Goal: Transaction & Acquisition: Purchase product/service

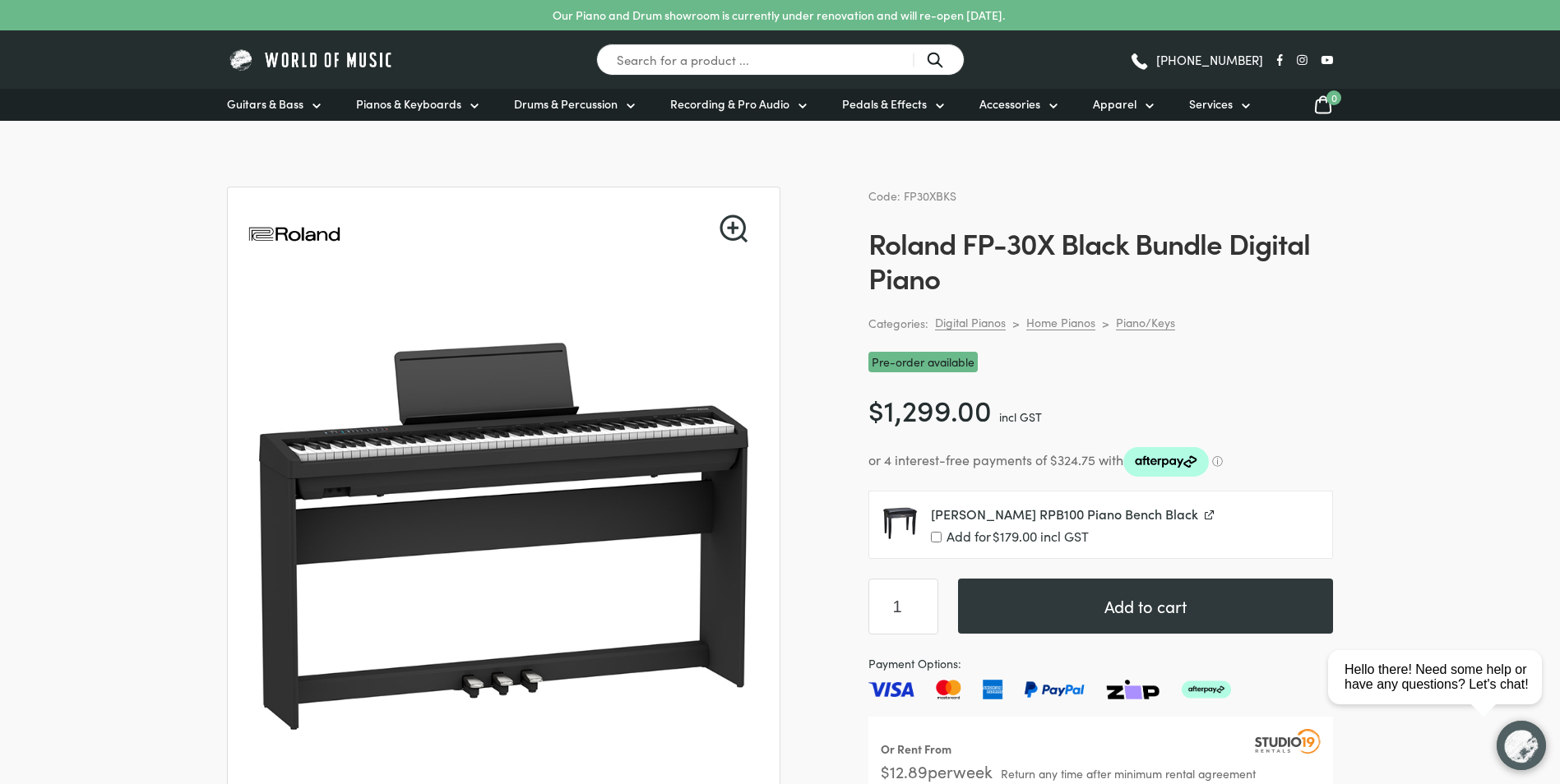
click at [947, 520] on span "[PERSON_NAME] RPB100 Piano Bench Black" at bounding box center [1065, 514] width 268 height 18
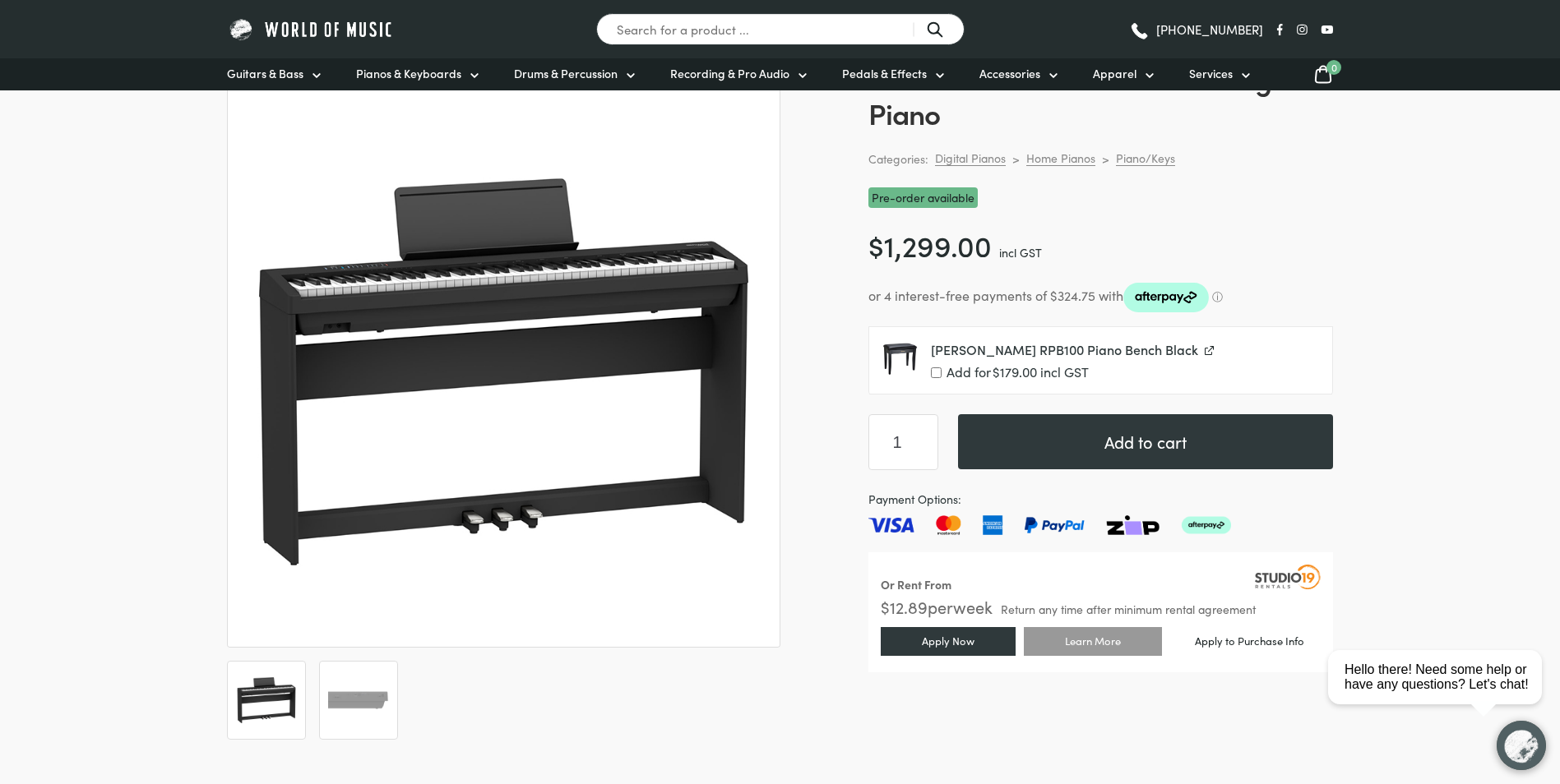
scroll to position [329, 0]
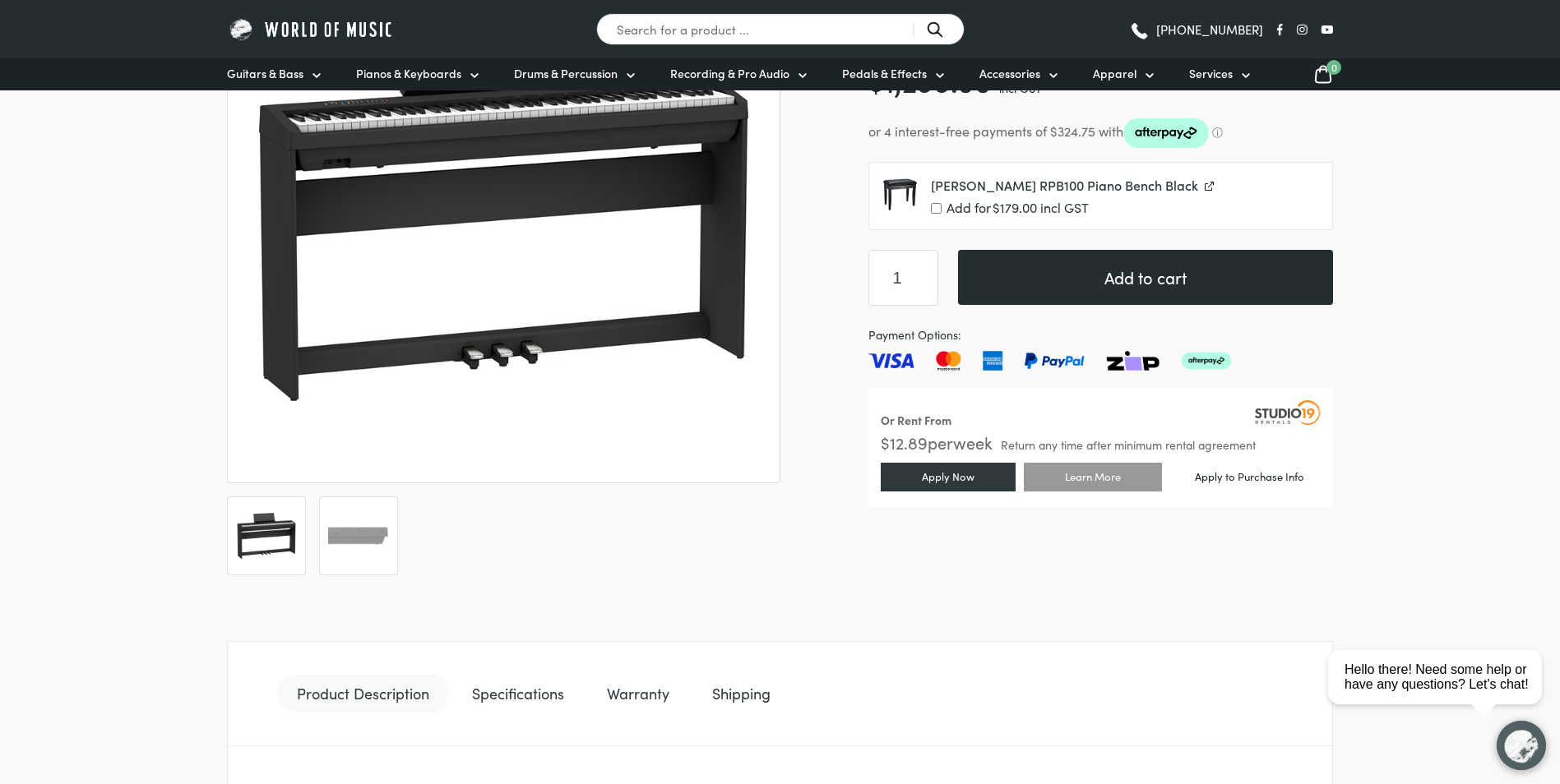
click at [1140, 274] on button "Add to cart" at bounding box center [1145, 277] width 375 height 55
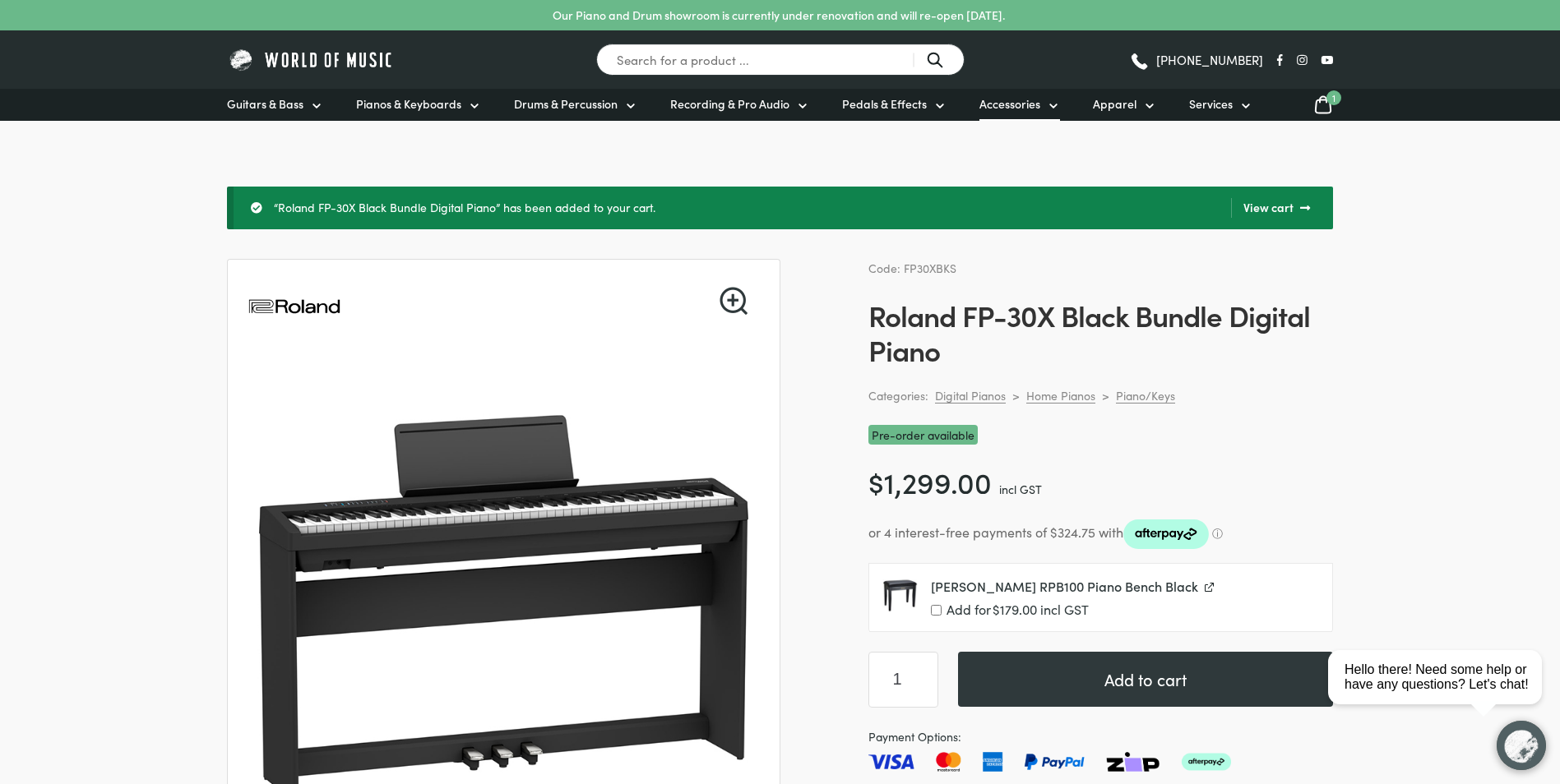
click at [1022, 97] on span "Accessories" at bounding box center [1009, 104] width 61 height 18
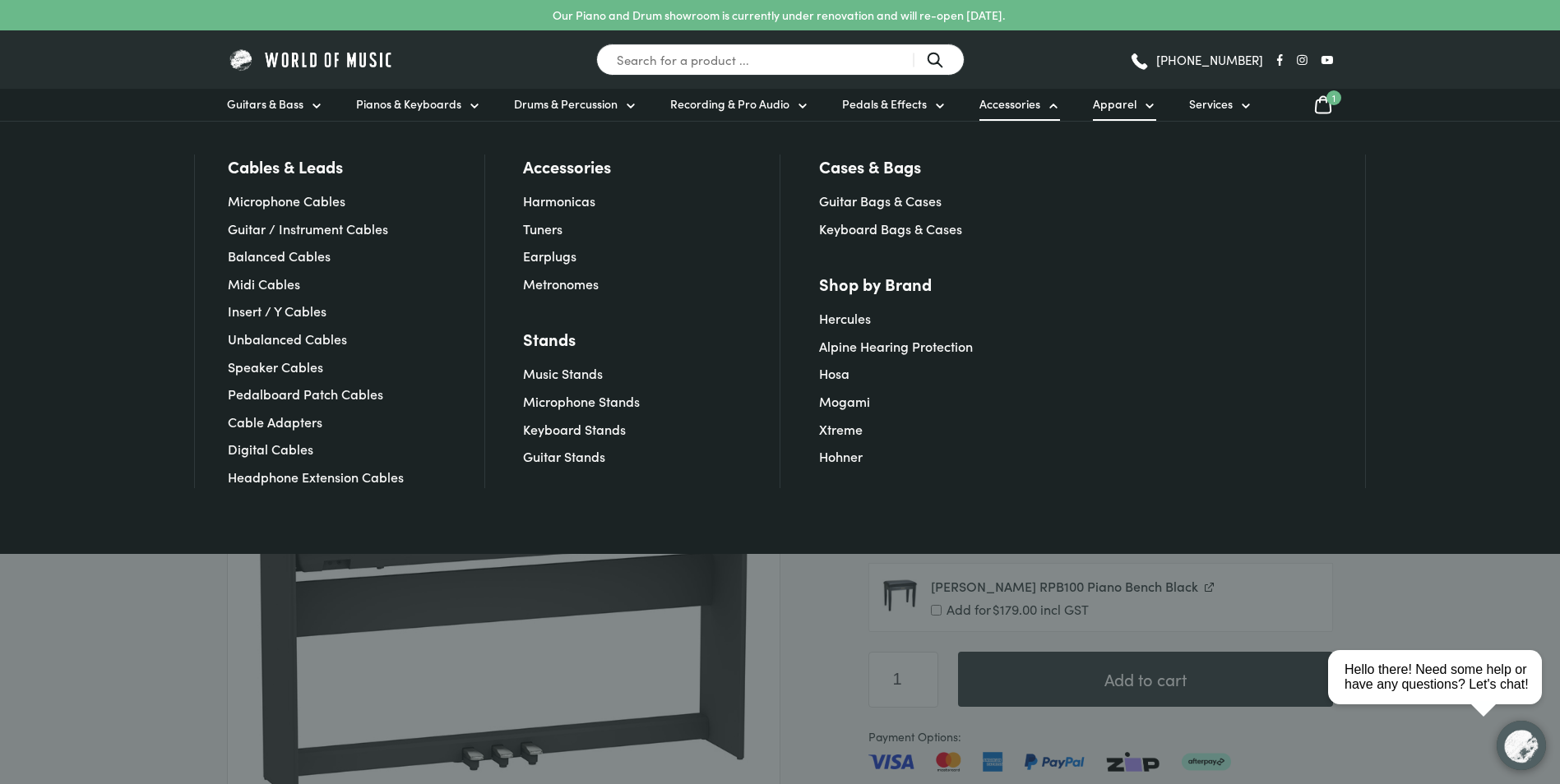
click at [1143, 109] on icon at bounding box center [1150, 106] width 14 height 14
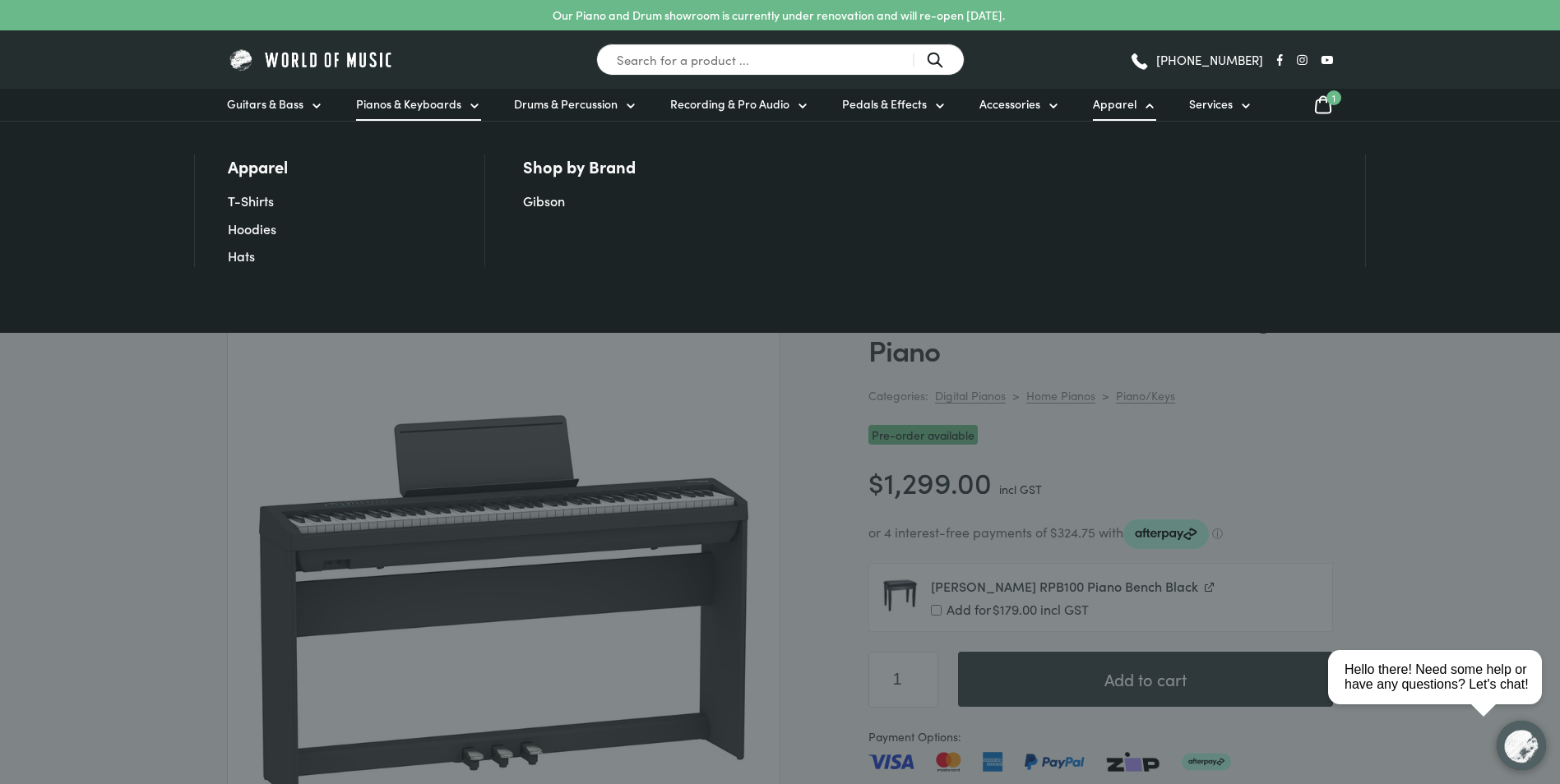
click at [452, 103] on span "Pianos & Keyboards" at bounding box center [409, 104] width 105 height 18
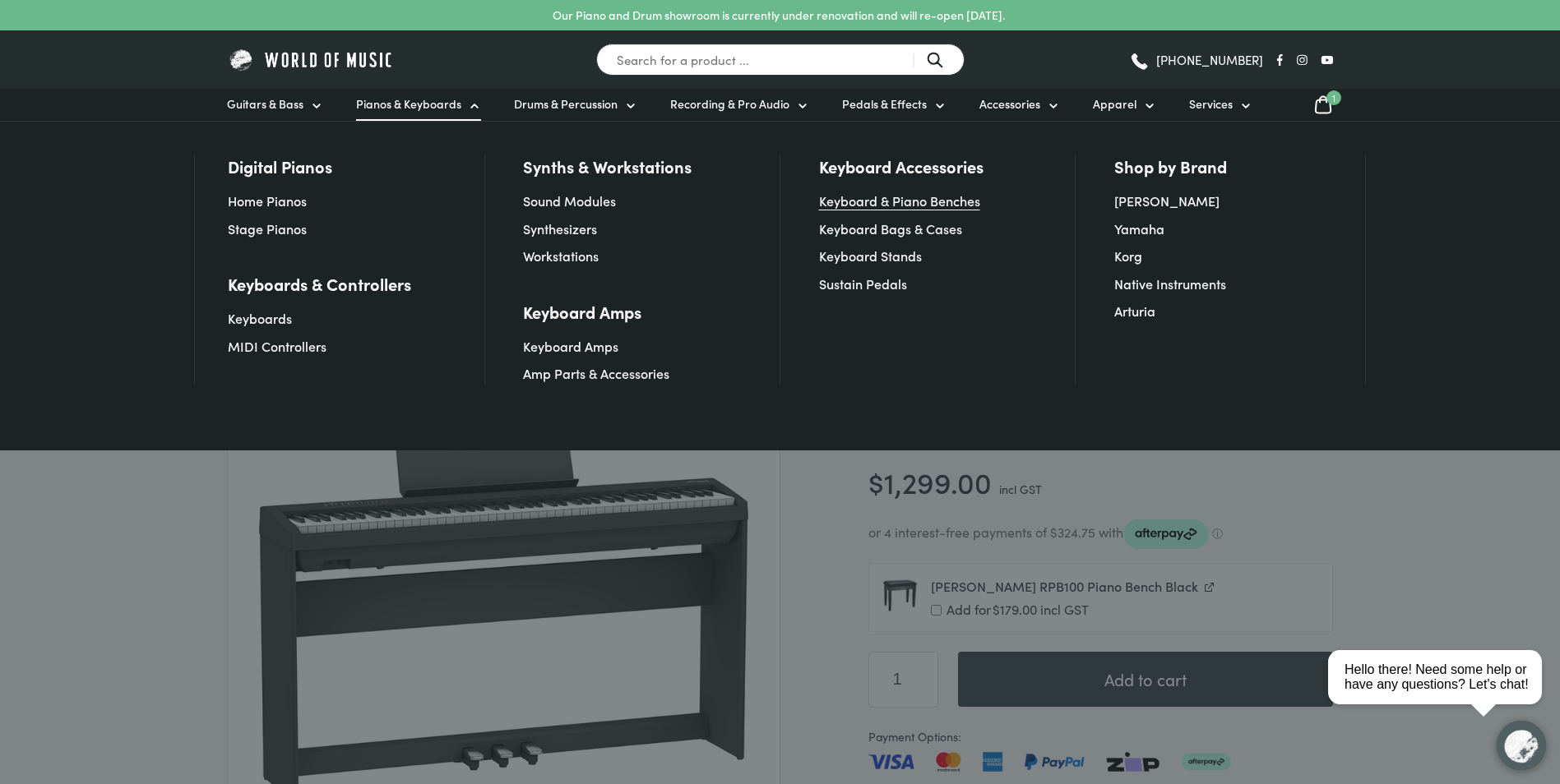
click at [893, 202] on link "Keyboard & Piano Benches" at bounding box center [900, 200] width 162 height 18
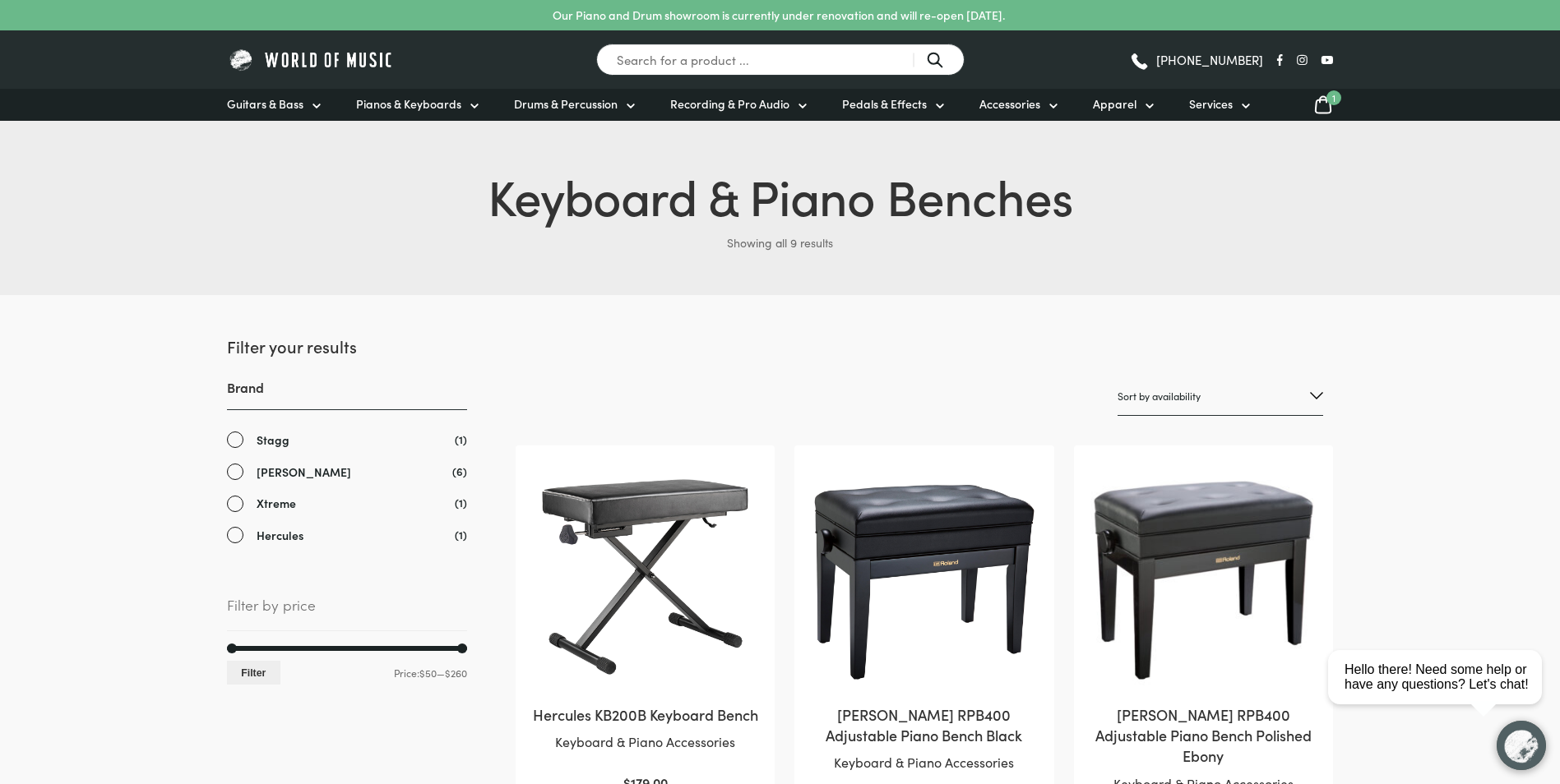
click at [1331, 103] on span "1" at bounding box center [1333, 97] width 15 height 15
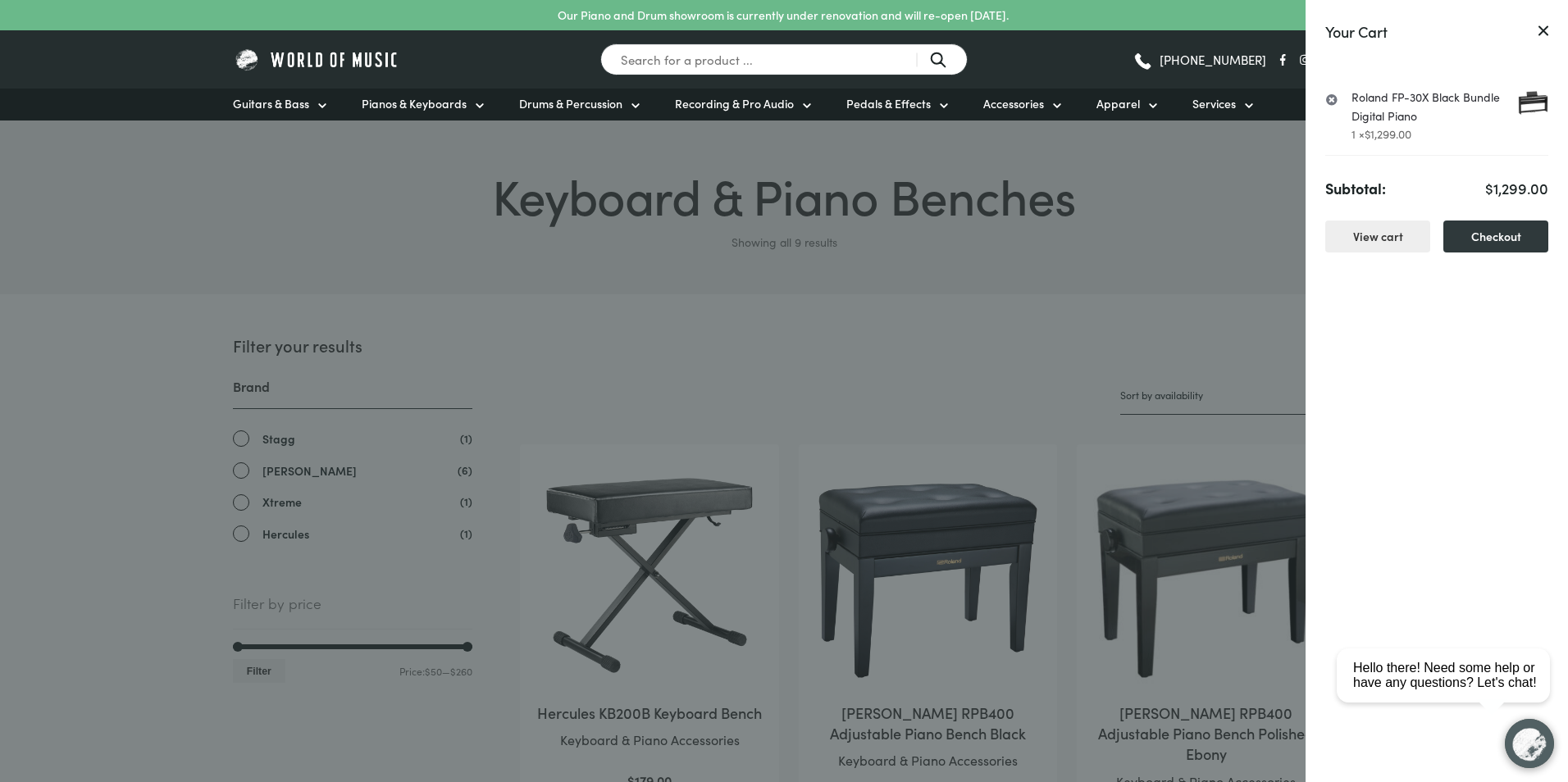
click at [1406, 97] on link "Roland FP-30X Black Bundle Digital Piano" at bounding box center [1450, 106] width 197 height 37
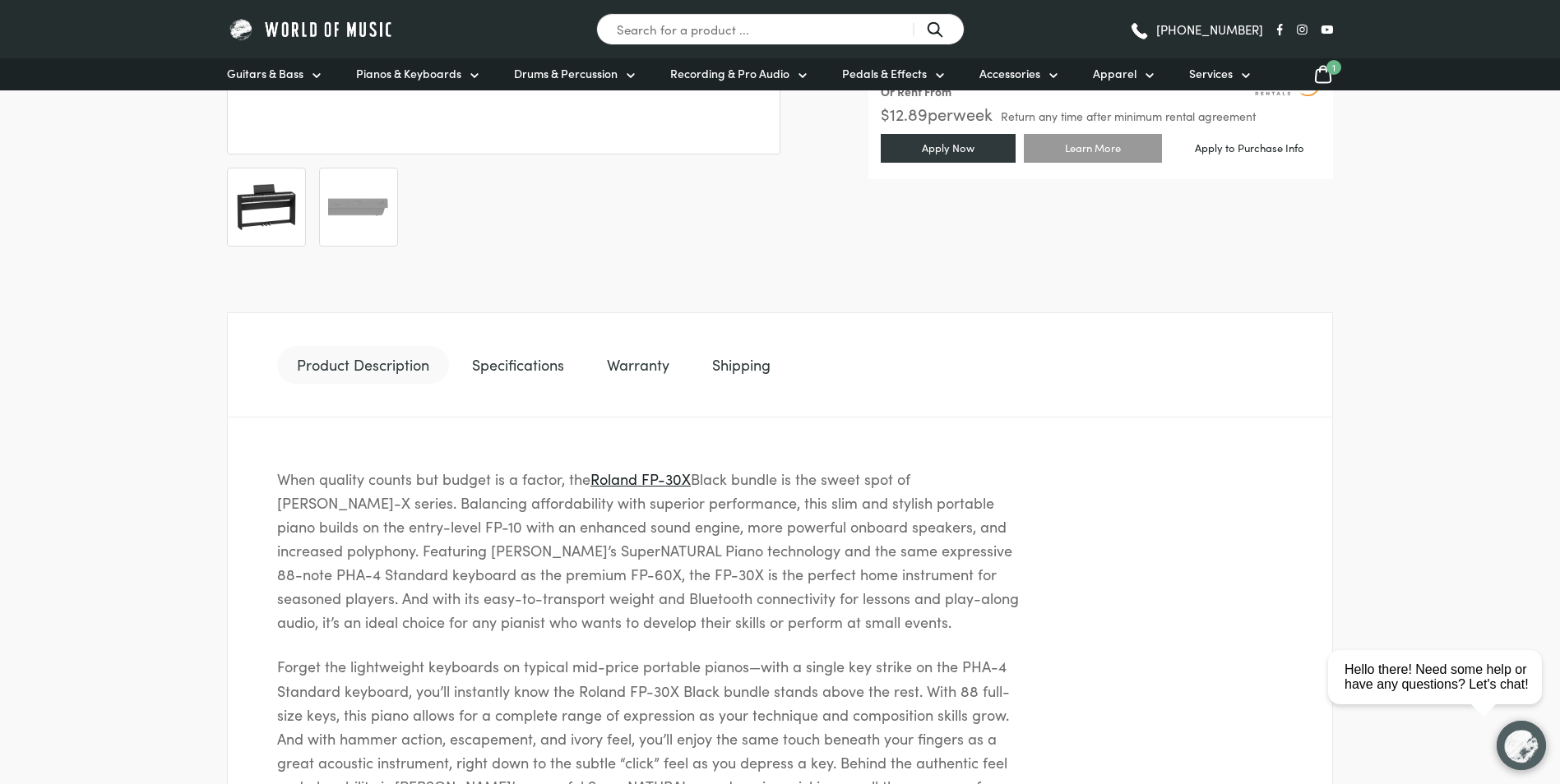
scroll to position [740, 0]
